Goal: Information Seeking & Learning: Understand process/instructions

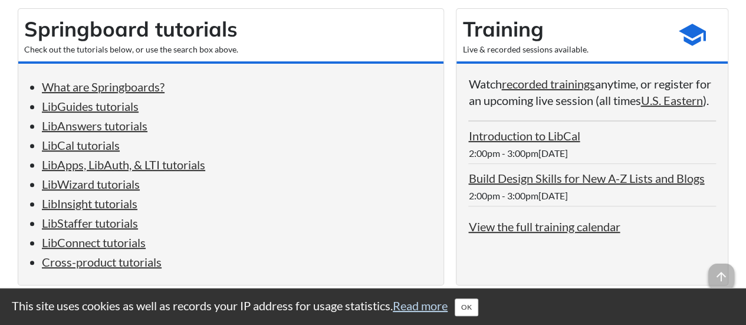
scroll to position [236, 0]
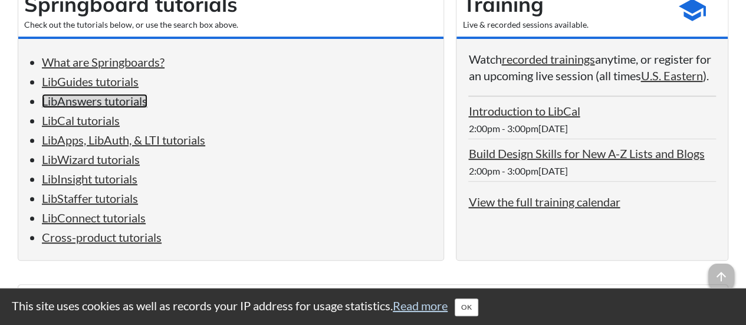
click at [121, 102] on link "LibAnswers tutorials" at bounding box center [95, 101] width 106 height 14
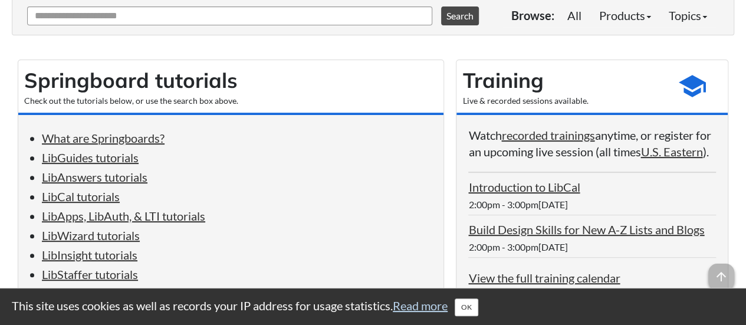
scroll to position [206, 0]
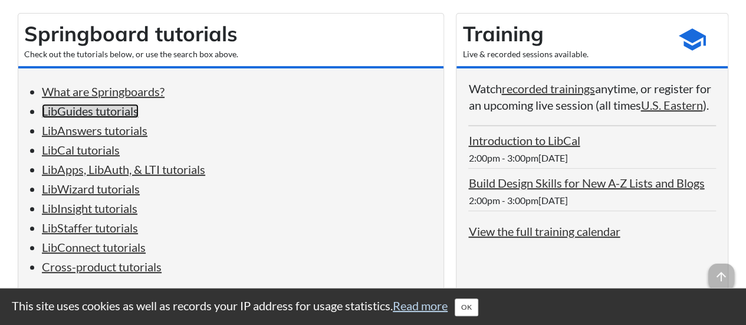
click at [81, 113] on link "LibGuides tutorials" at bounding box center [90, 111] width 97 height 14
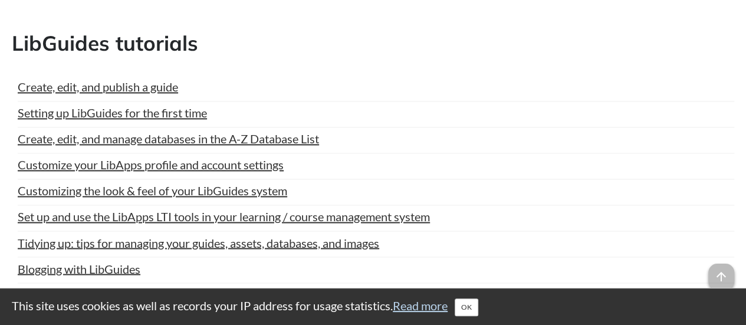
scroll to position [855, 0]
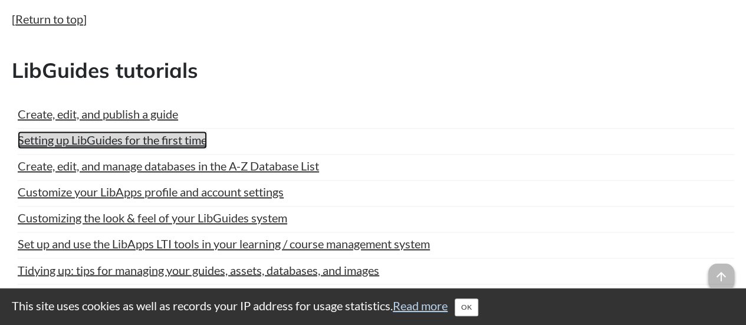
click at [110, 143] on link "Setting up LibGuides for the first time" at bounding box center [112, 140] width 189 height 18
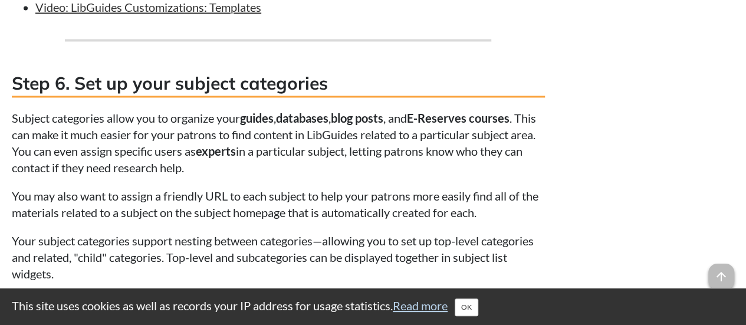
scroll to position [3008, 0]
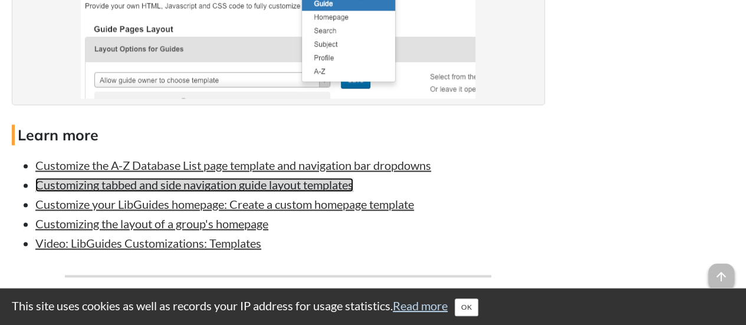
click at [144, 192] on link "Customizing tabbed and side navigation guide layout templates" at bounding box center [194, 185] width 318 height 14
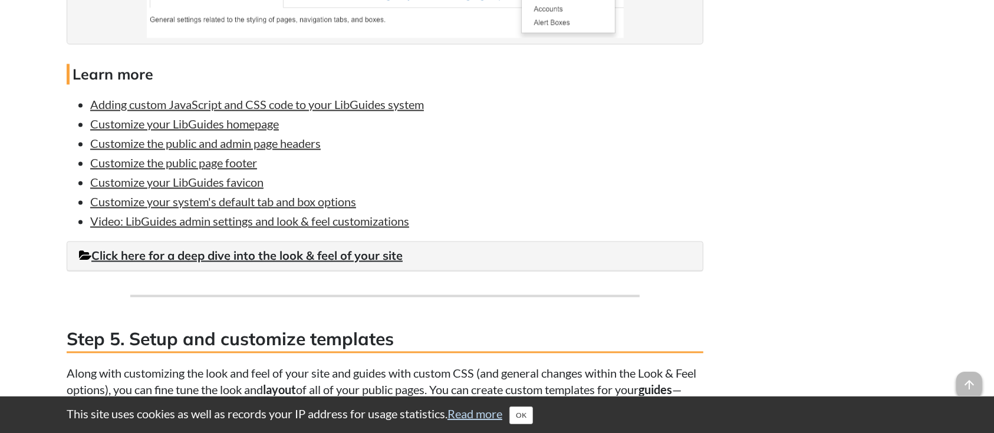
scroll to position [2544, 0]
